Goal: Task Accomplishment & Management: Use online tool/utility

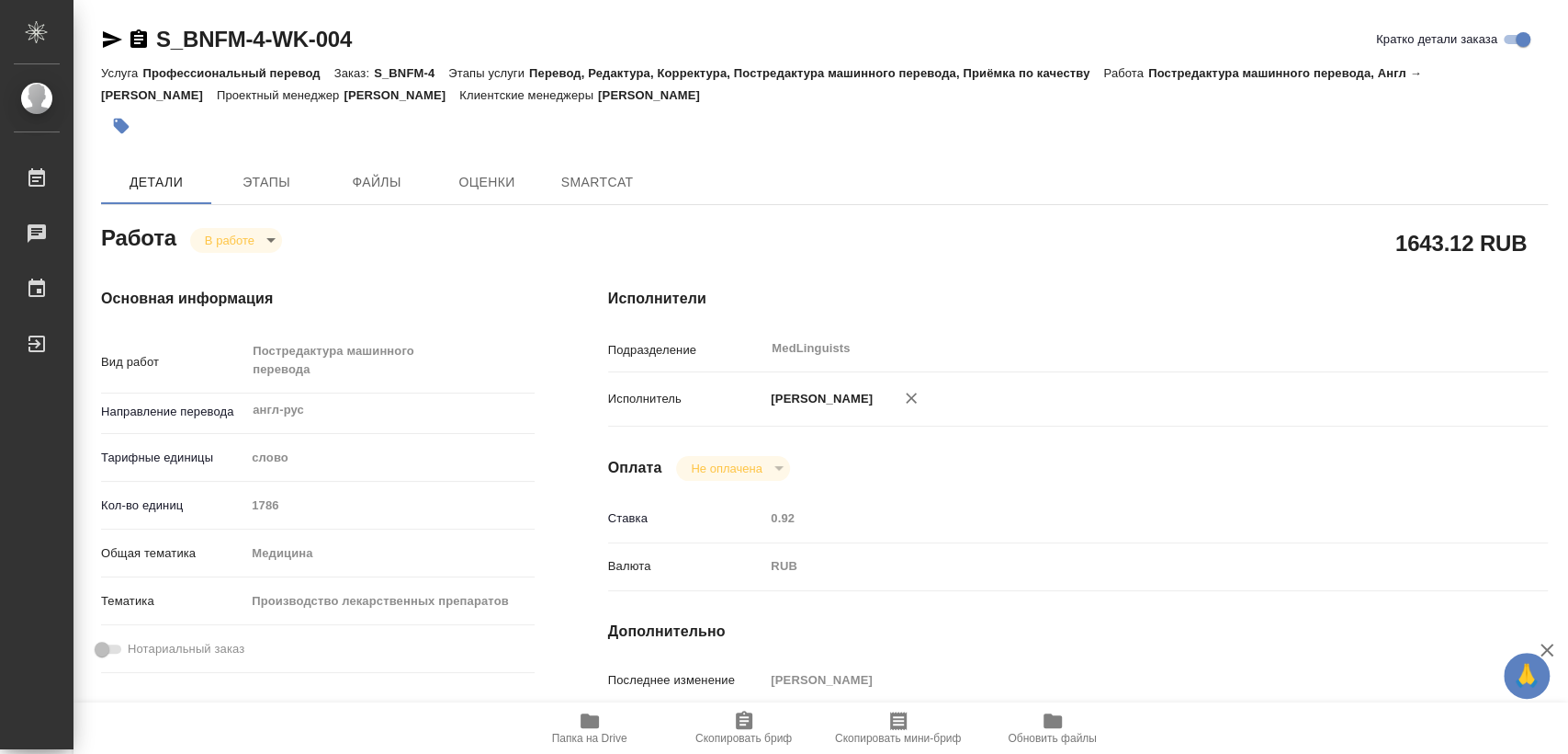
type textarea "x"
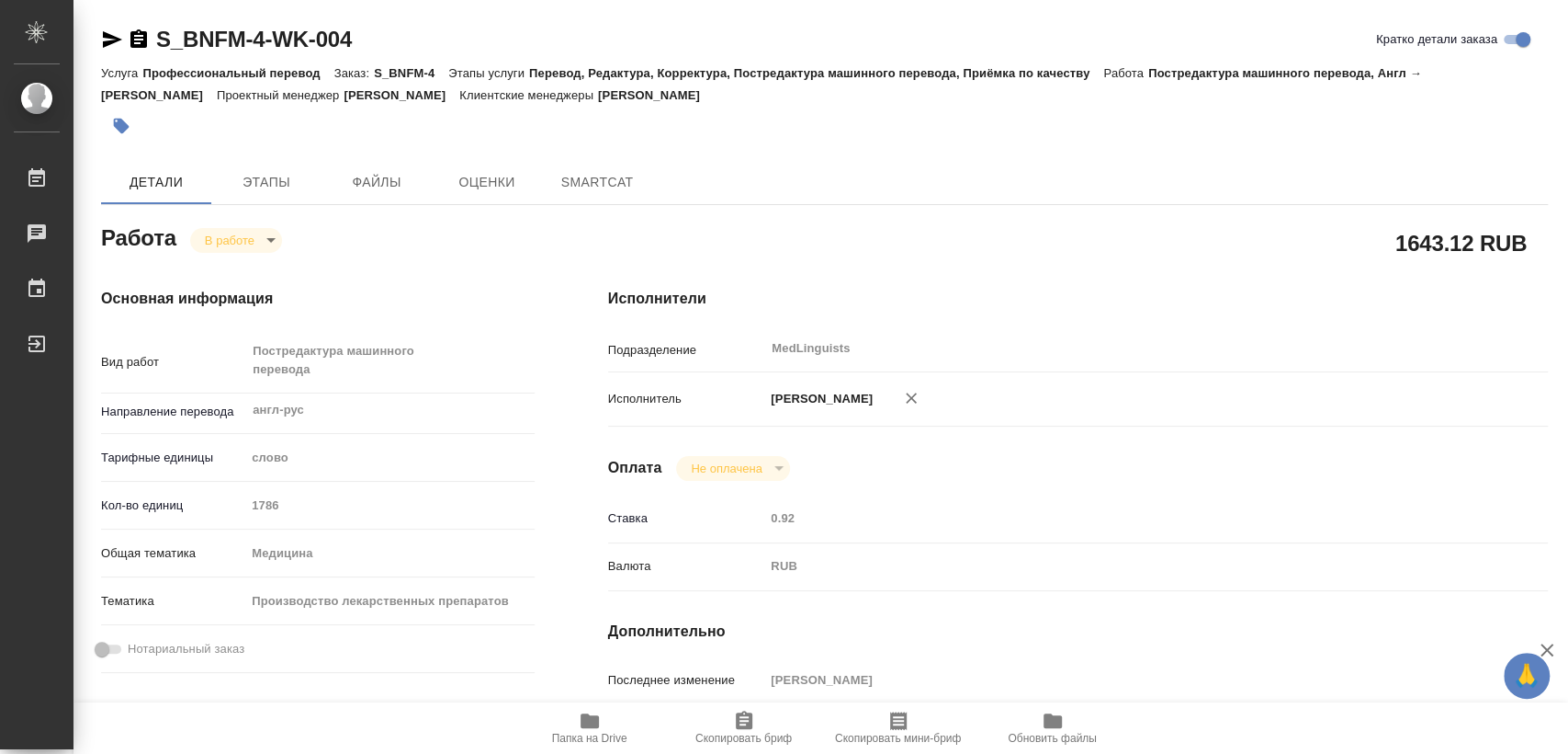
type textarea "x"
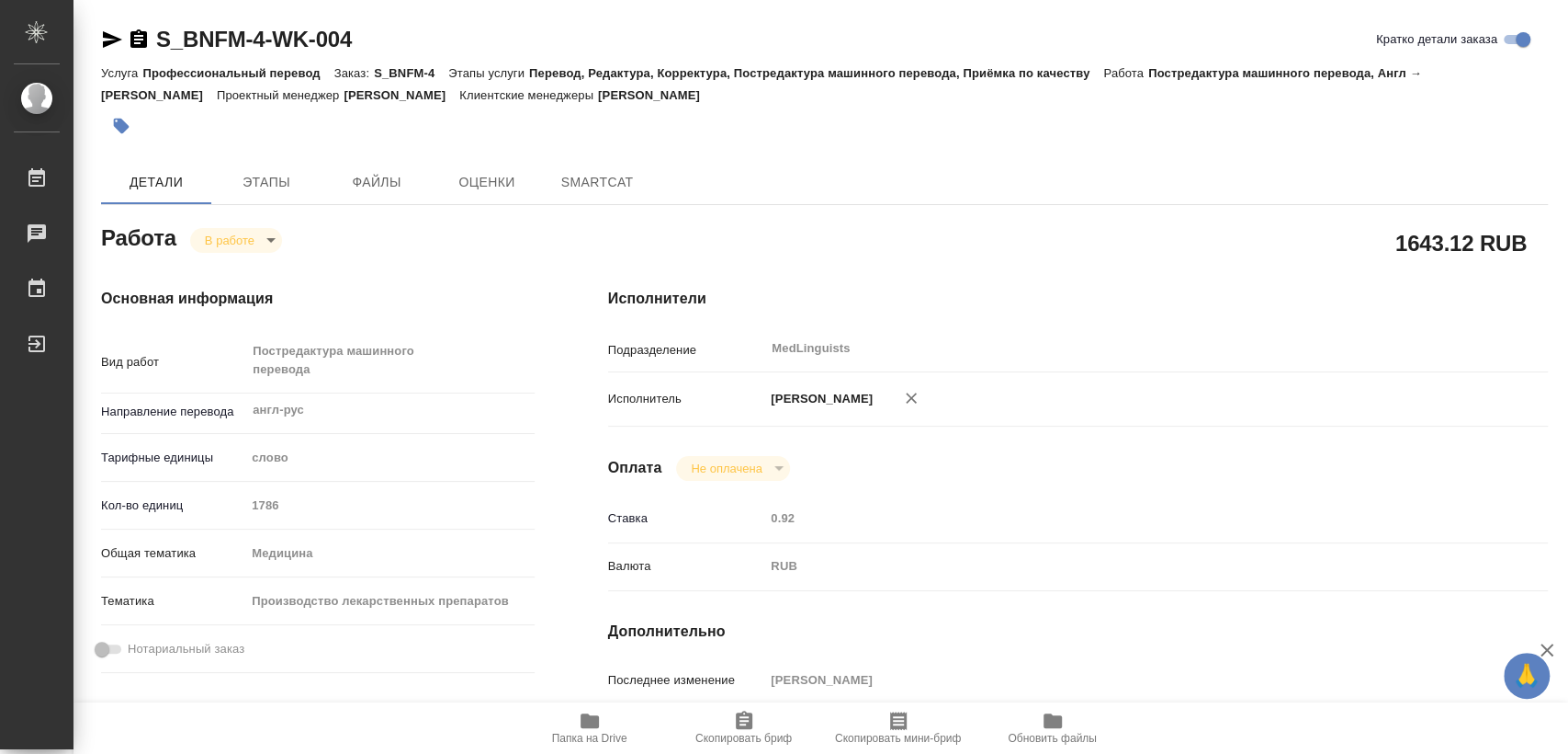
type textarea "x"
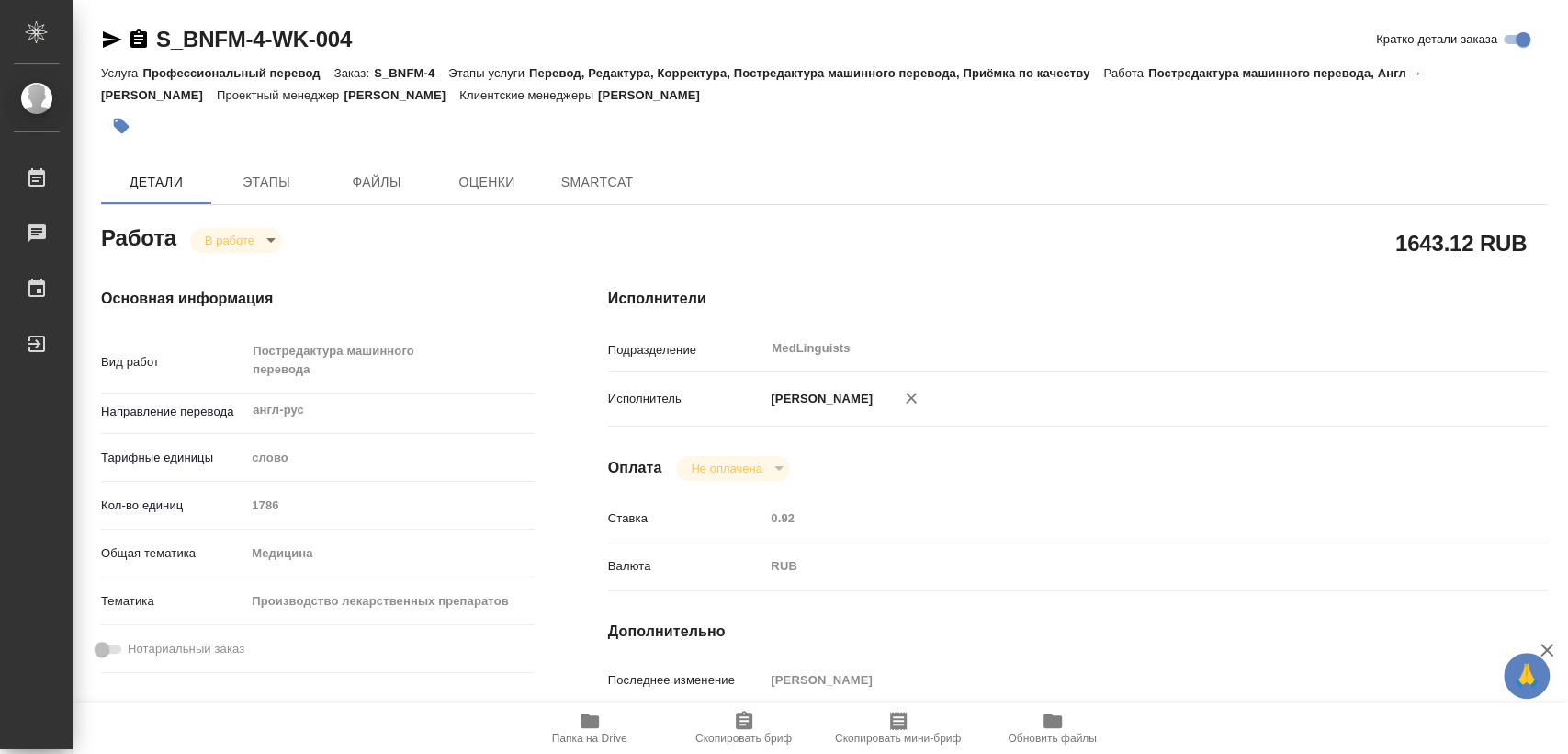
type textarea "x"
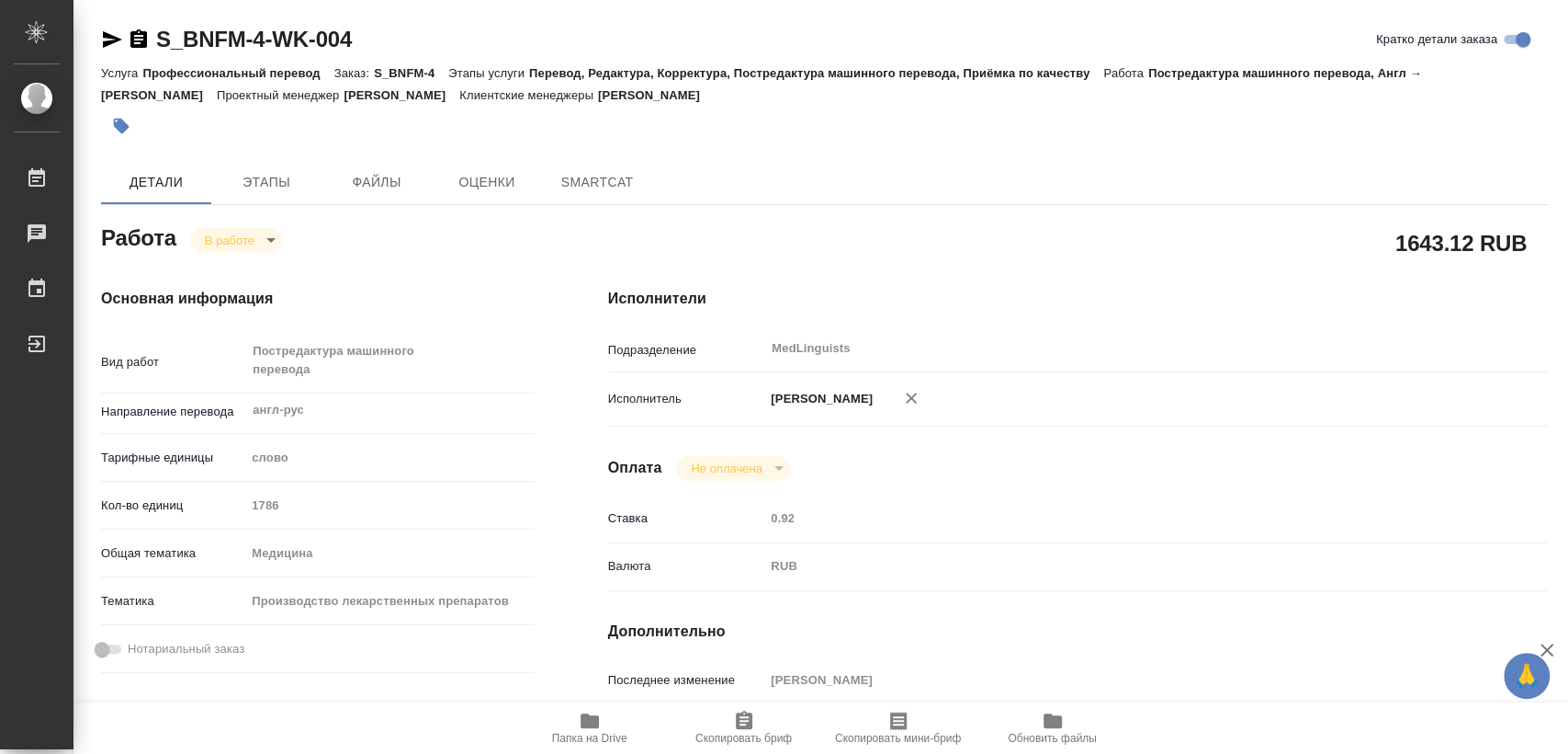
type textarea "x"
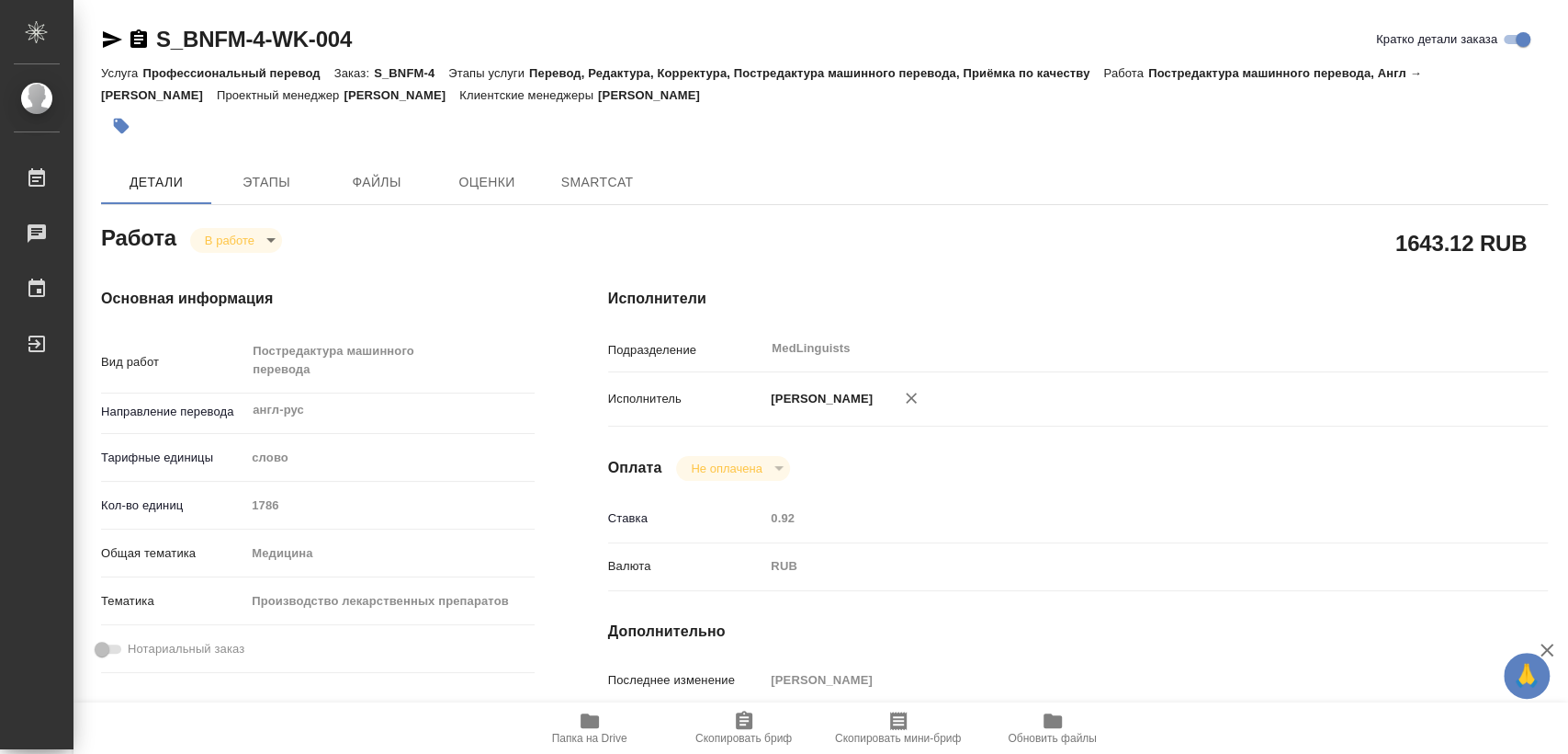
type textarea "x"
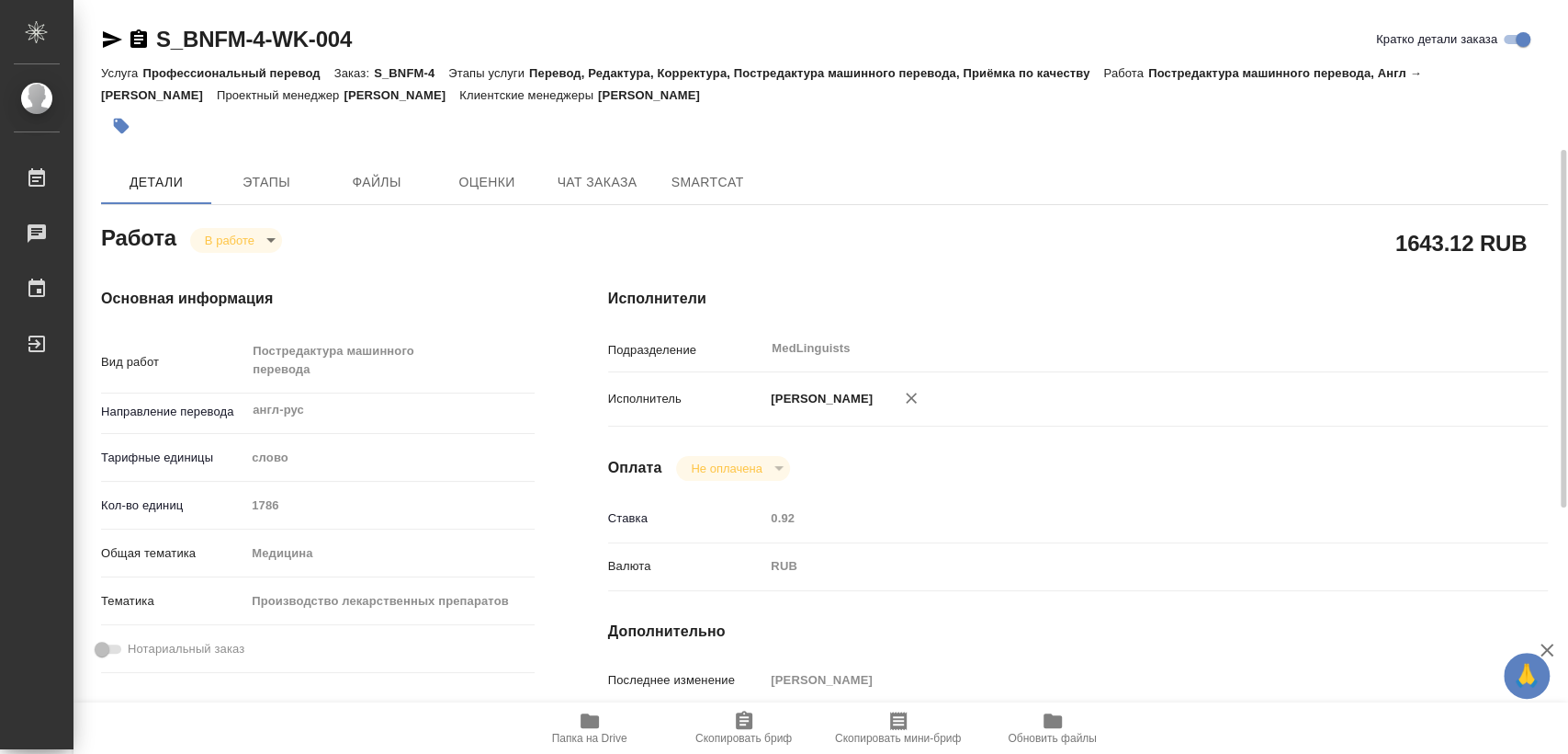
scroll to position [408, 0]
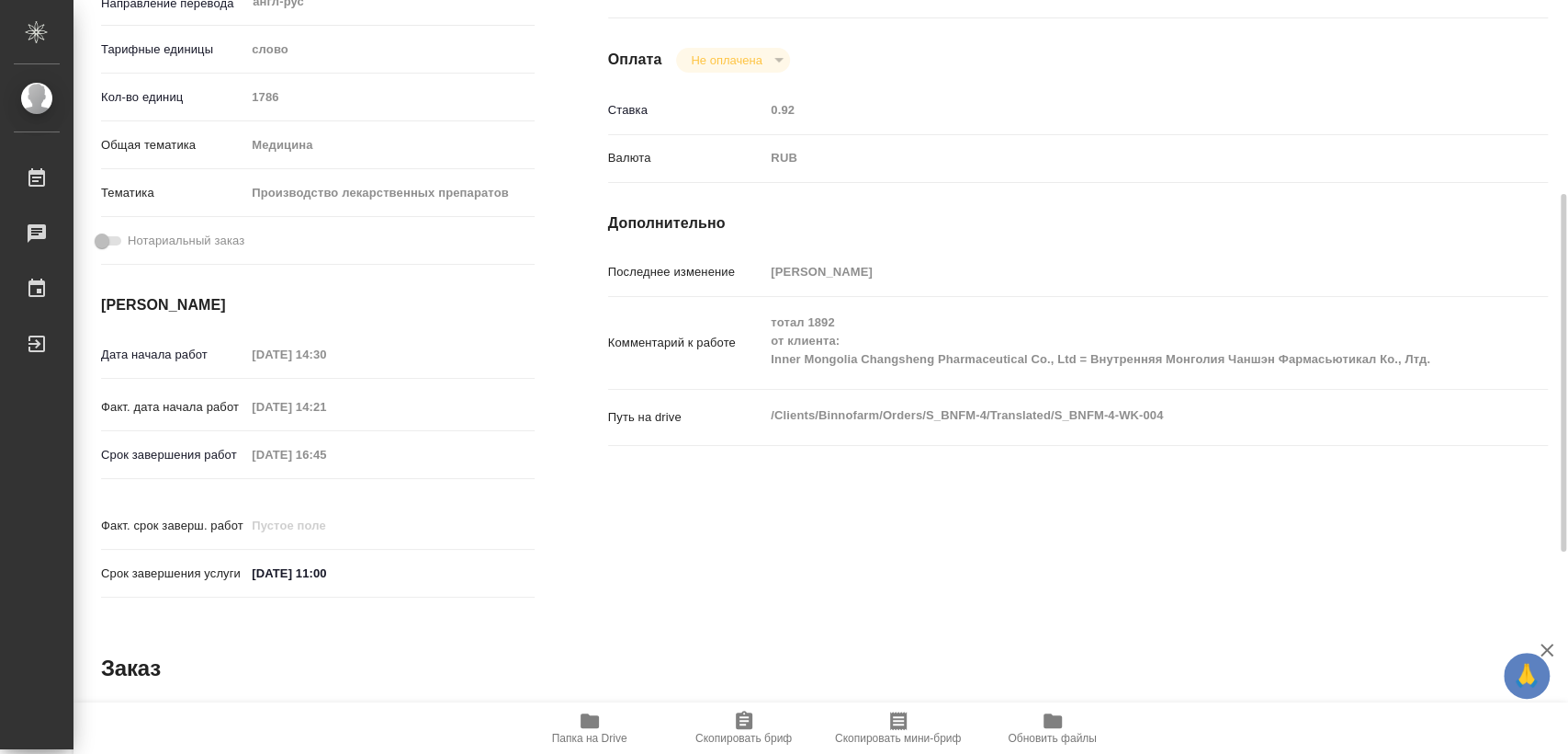
type textarea "x"
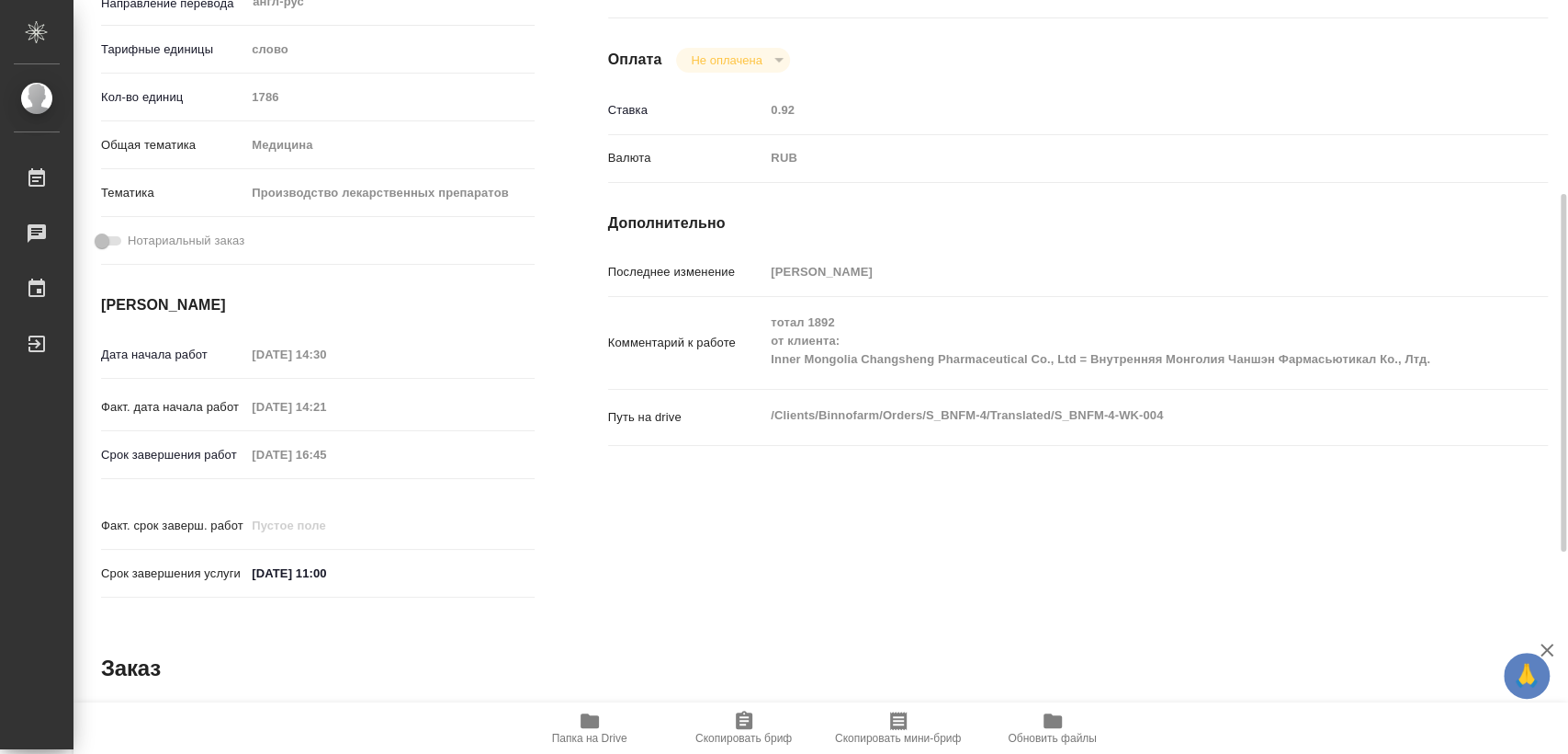
type textarea "x"
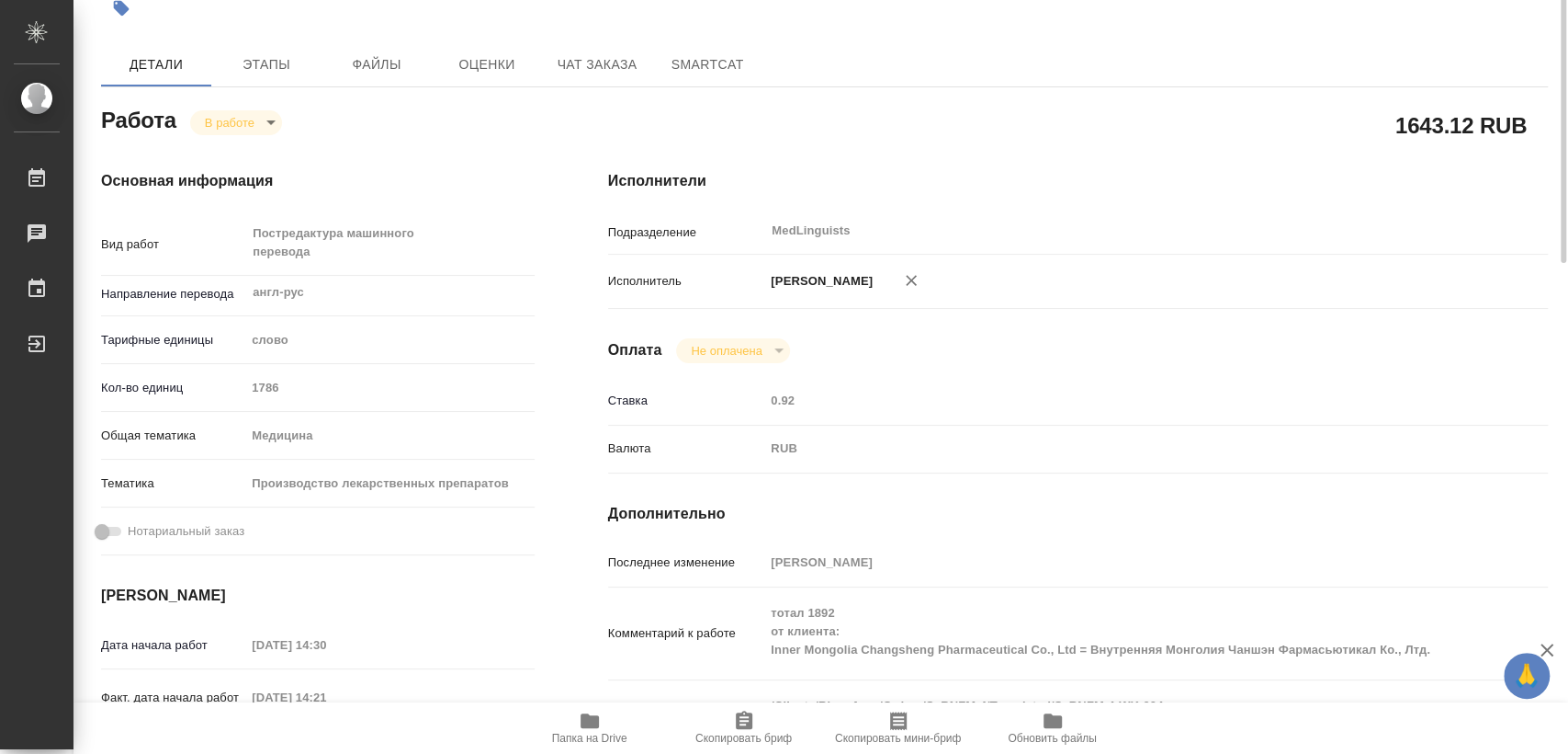
scroll to position [15, 0]
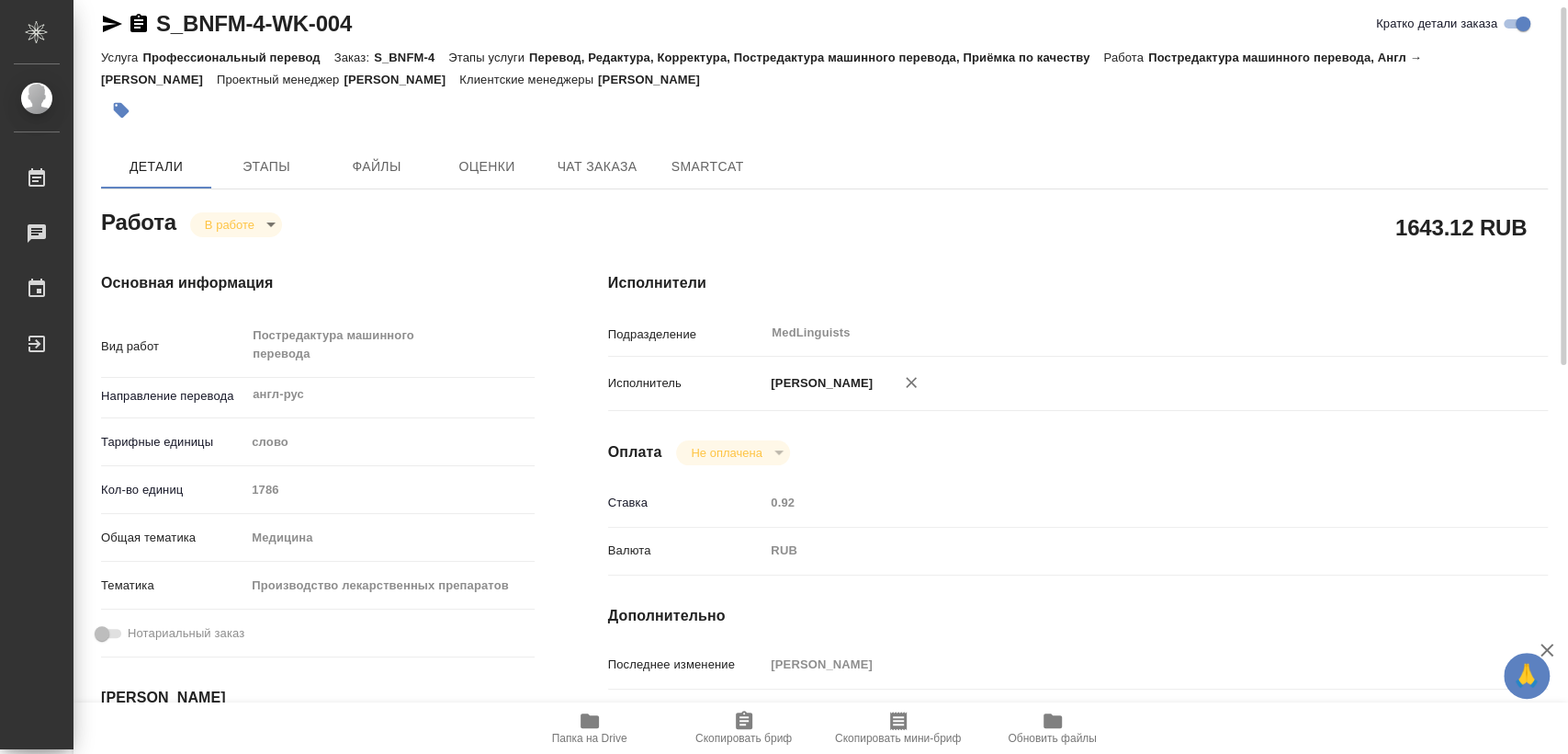
click at [240, 219] on body "🙏 .cls-1 fill:#fff; AWATERA [PERSON_NAME] 0 Чаты График Выйти S_BNFM-4-WK-004 К…" at bounding box center [784, 377] width 1568 height 754
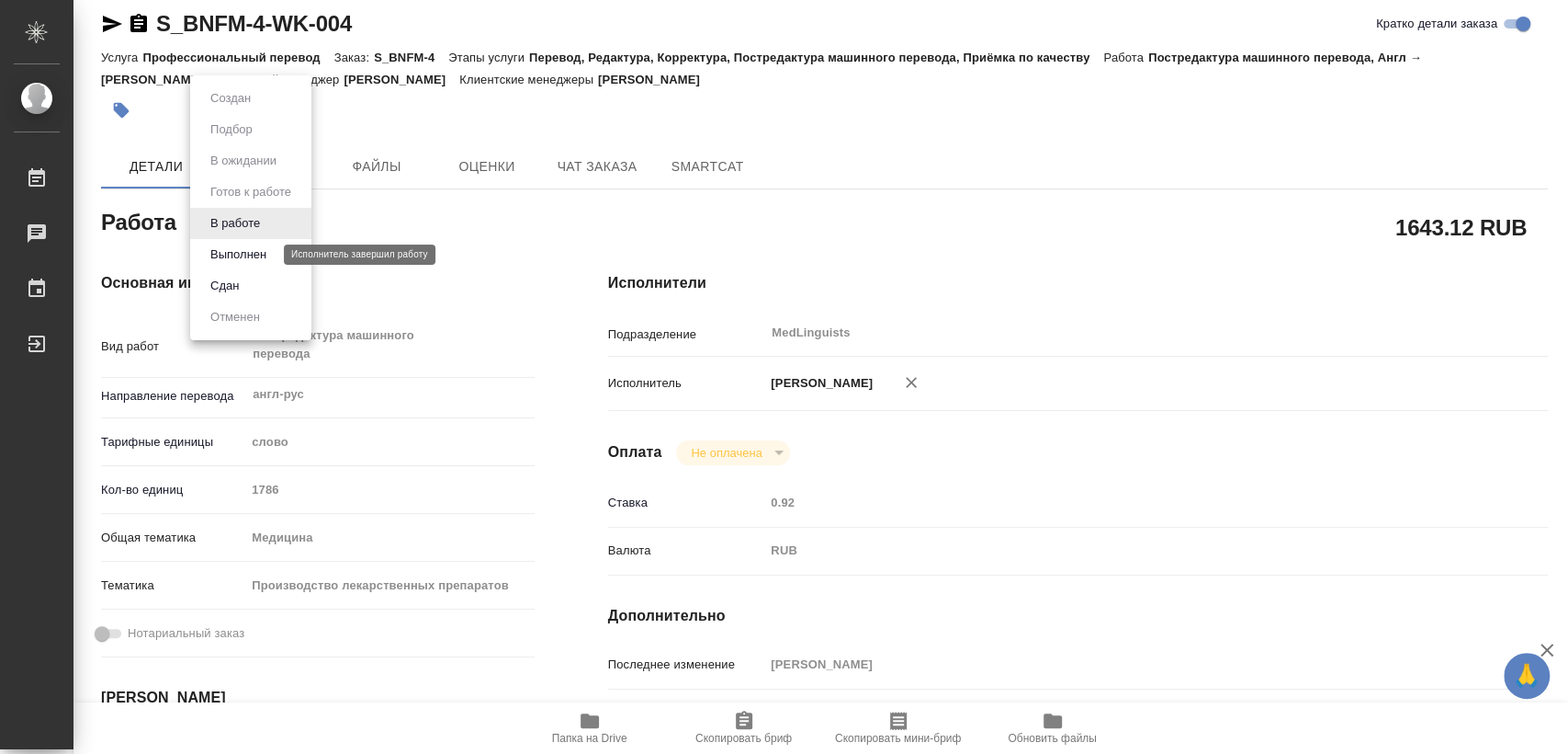
click at [249, 251] on button "Выполнен" at bounding box center [238, 254] width 67 height 20
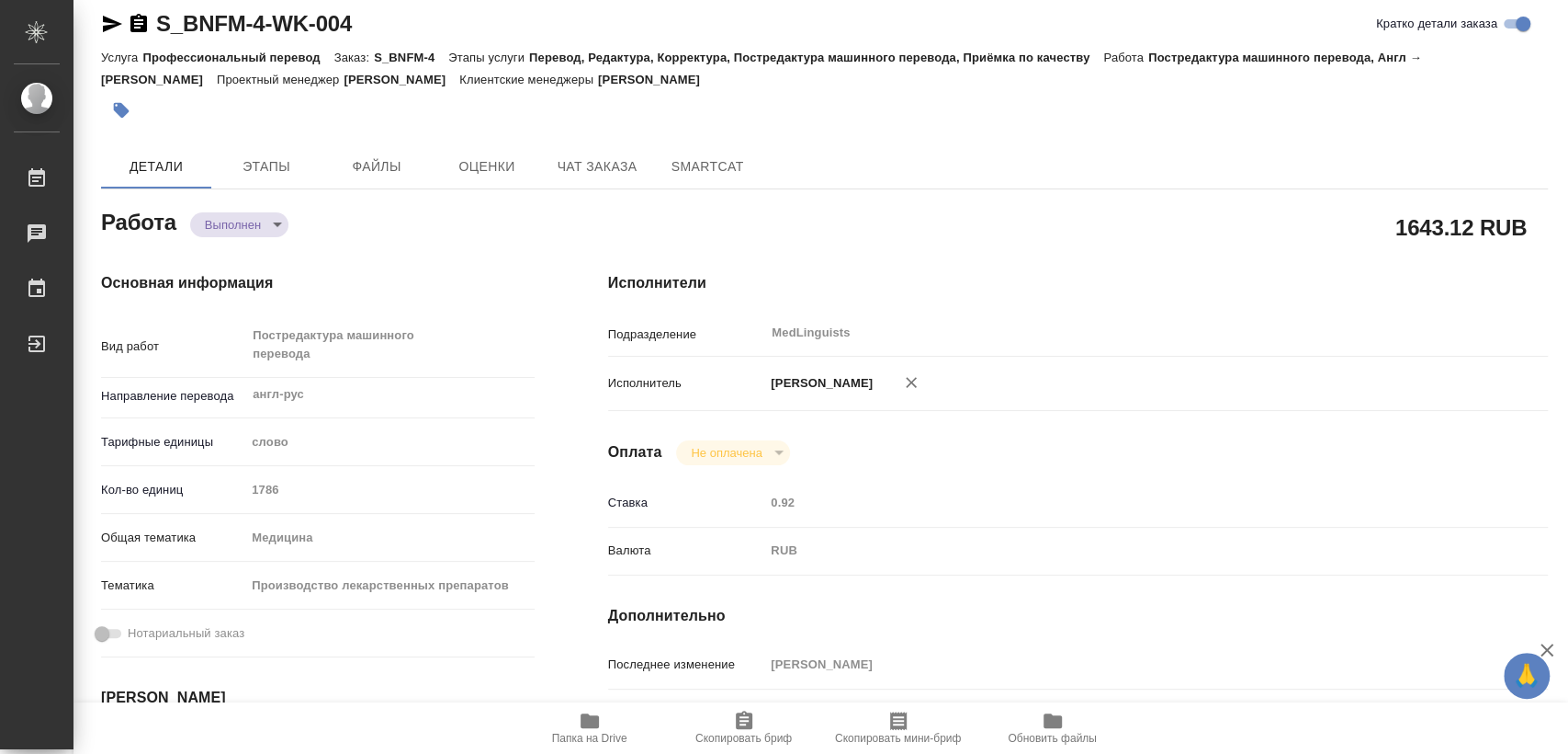
type textarea "x"
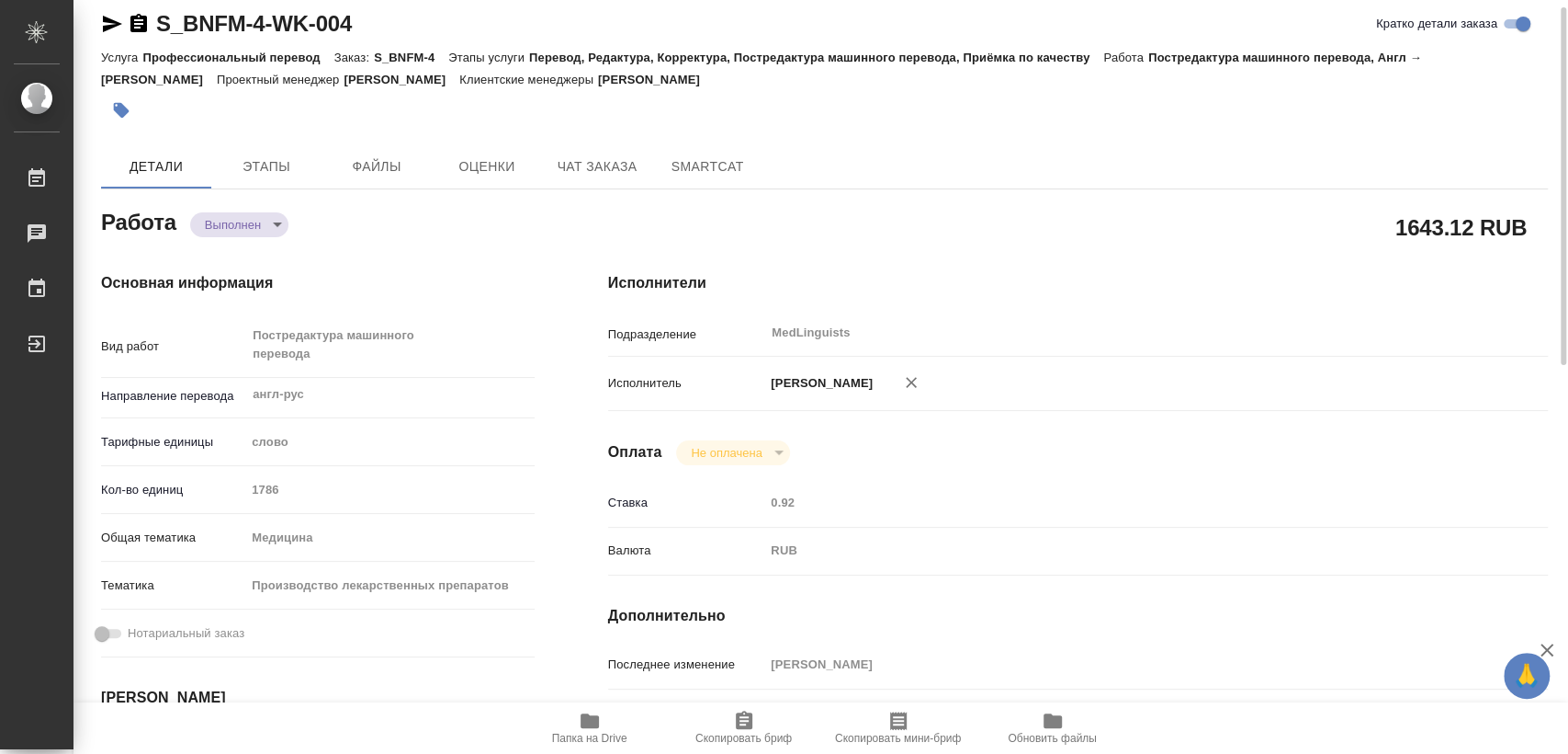
type textarea "x"
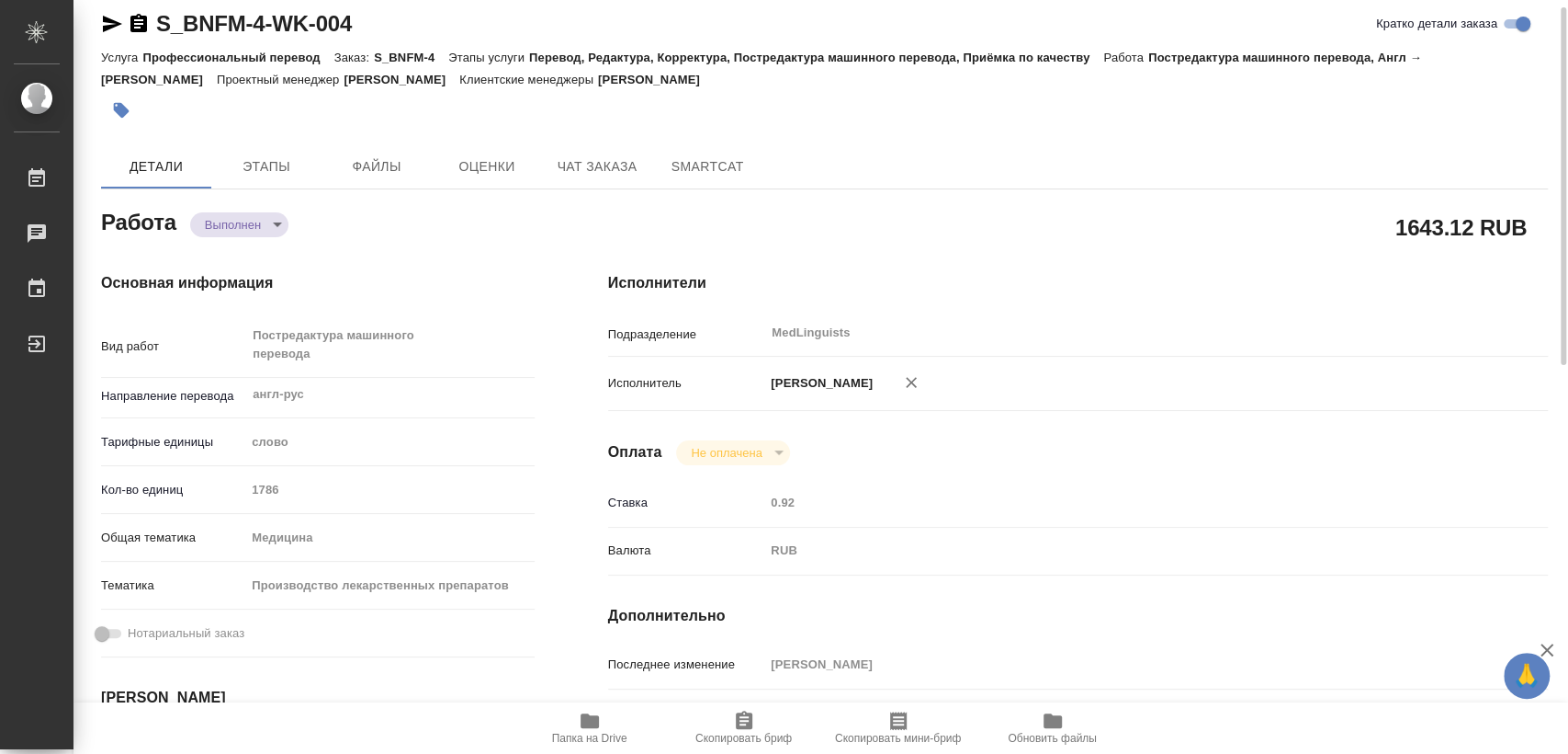
type textarea "x"
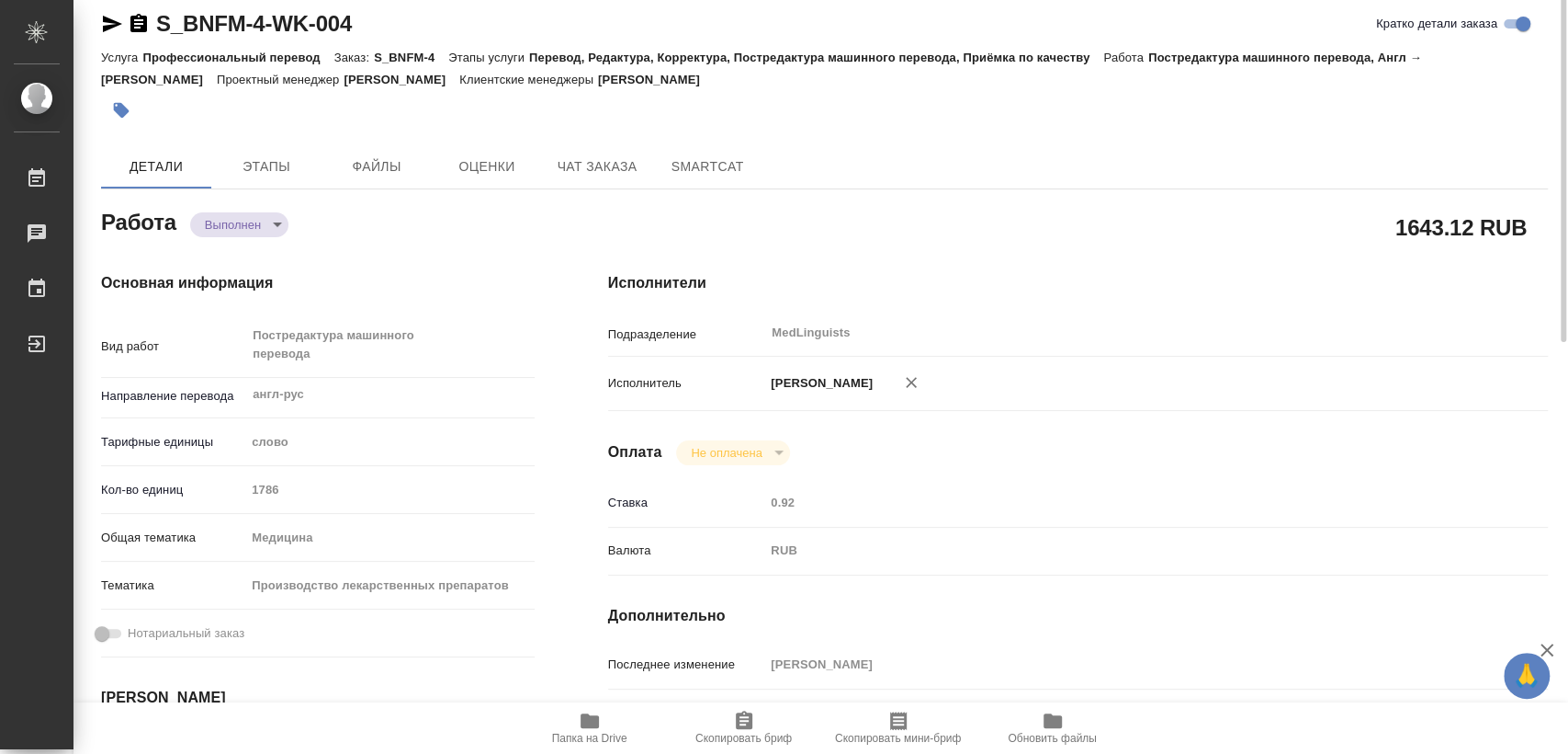
scroll to position [0, 0]
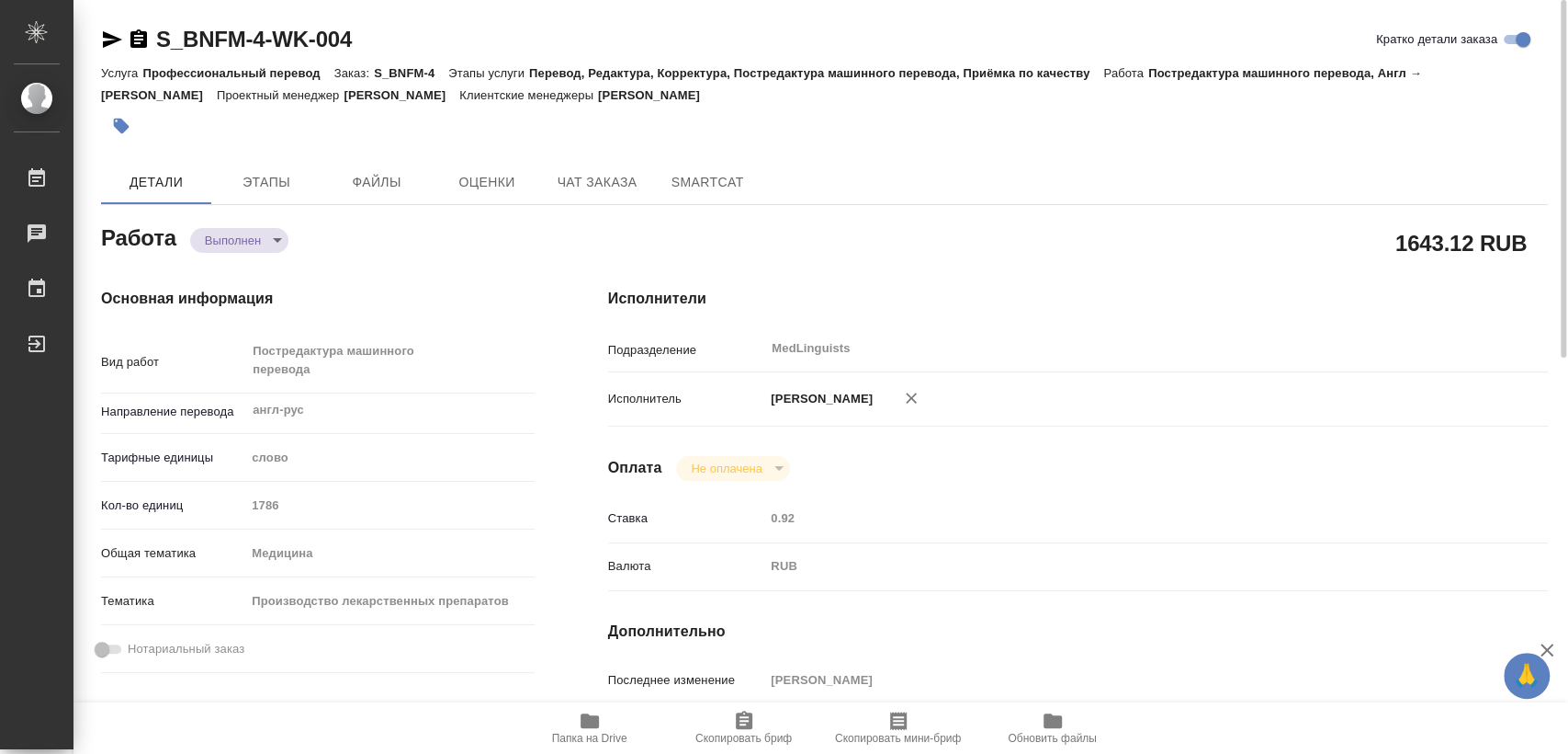
click at [137, 42] on icon "button" at bounding box center [138, 38] width 16 height 18
